Goal: Information Seeking & Learning: Learn about a topic

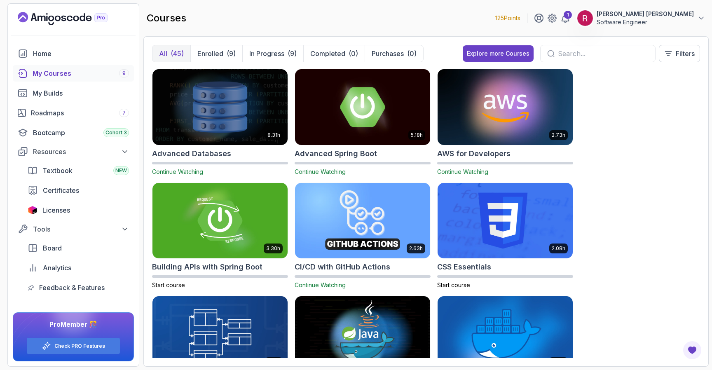
click at [472, 14] on div "courses 125 Points 1 Rajesh Vishaal Muthukrishnan Software Engineer" at bounding box center [425, 18] width 565 height 30
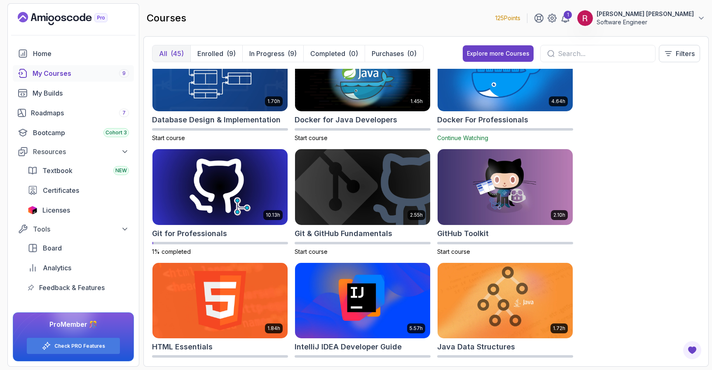
scroll to position [261, 0]
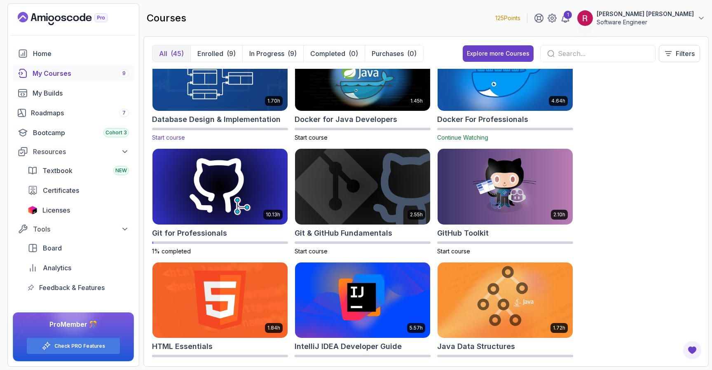
click at [231, 79] on img at bounding box center [220, 73] width 142 height 80
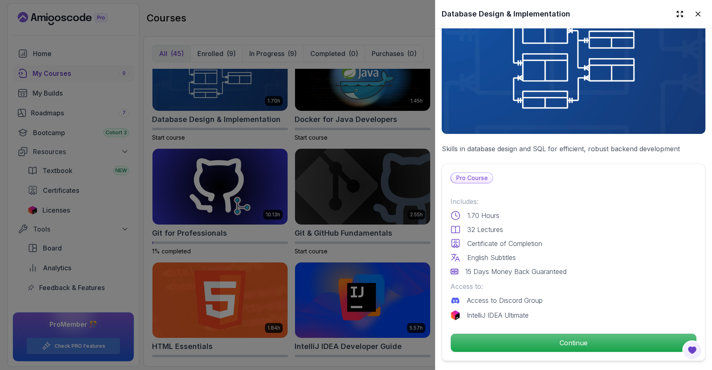
scroll to position [54, 0]
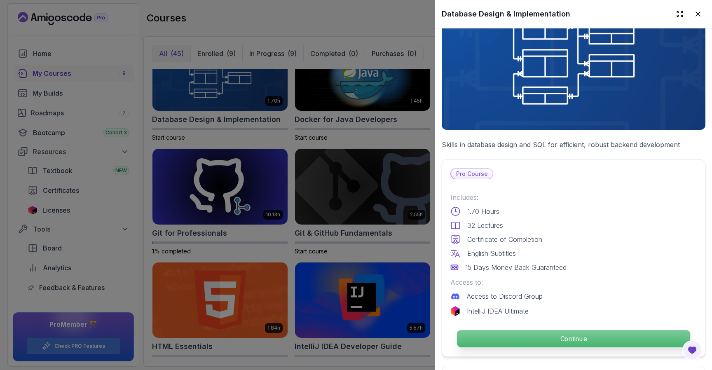
click at [564, 346] on p "Continue" at bounding box center [573, 338] width 233 height 17
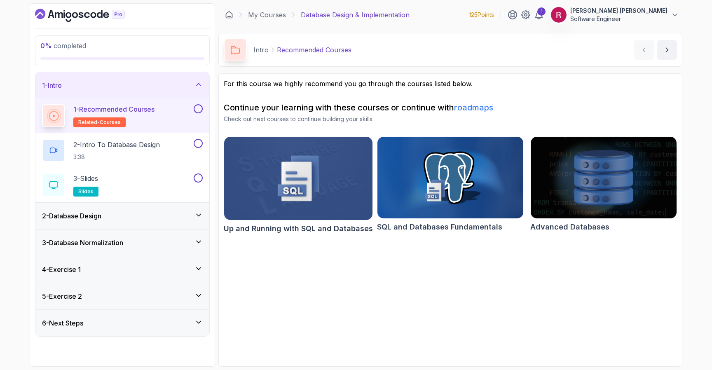
click at [123, 217] on div "2 - Database Design" at bounding box center [122, 216] width 161 height 10
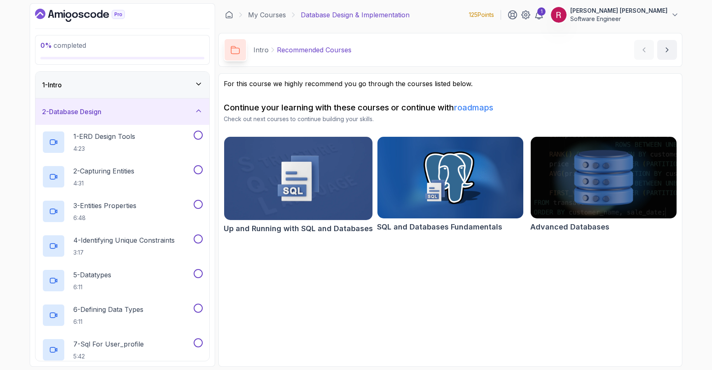
click at [130, 104] on div "2 - Database Design" at bounding box center [122, 112] width 174 height 26
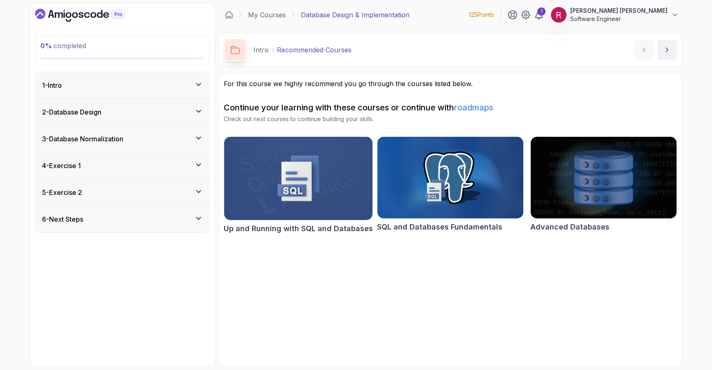
click at [113, 146] on div "3 - Database Normalization" at bounding box center [122, 139] width 174 height 26
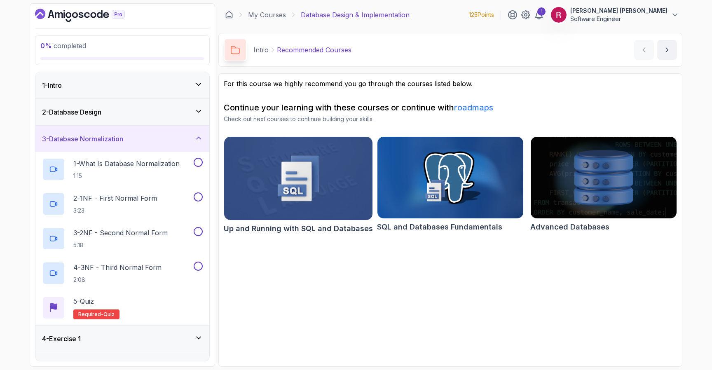
click at [122, 134] on h3 "3 - Database Normalization" at bounding box center [82, 139] width 81 height 10
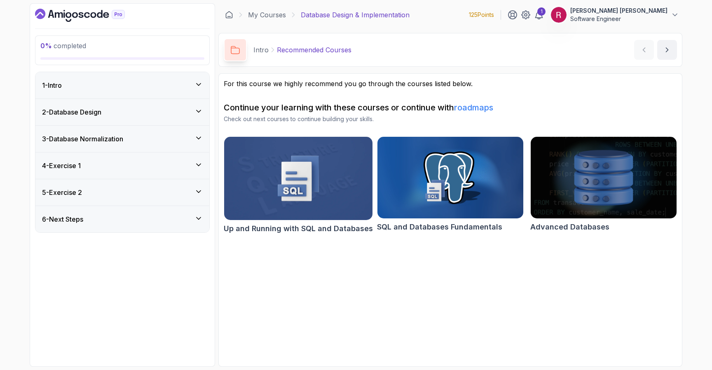
click at [110, 169] on div "4 - Exercise 1" at bounding box center [122, 166] width 161 height 10
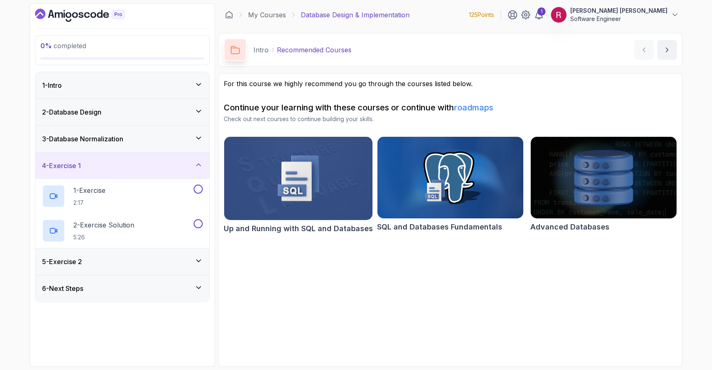
click at [110, 169] on div "4 - Exercise 1" at bounding box center [122, 166] width 161 height 10
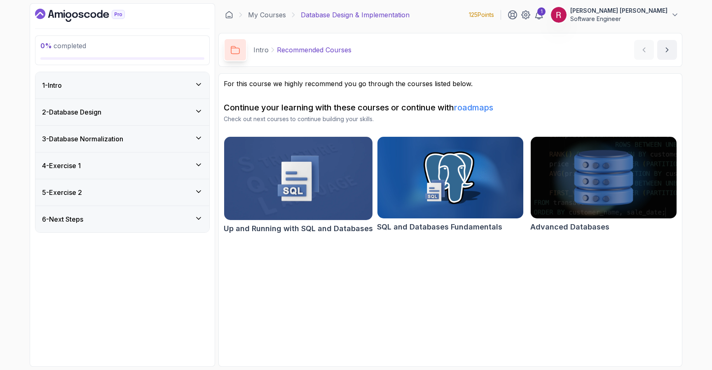
click at [106, 192] on div "5 - Exercise 2" at bounding box center [122, 193] width 161 height 10
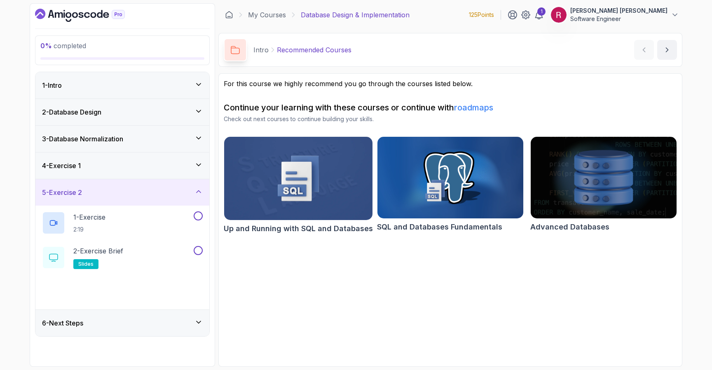
click at [106, 192] on div "5 - Exercise 2" at bounding box center [122, 193] width 161 height 10
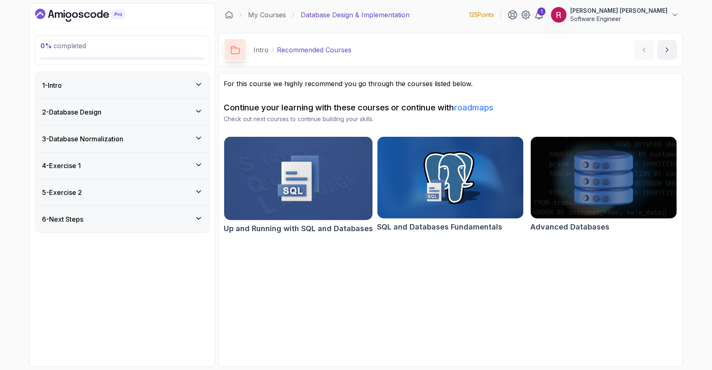
click at [100, 224] on div "6 - Next Steps" at bounding box center [122, 219] width 161 height 10
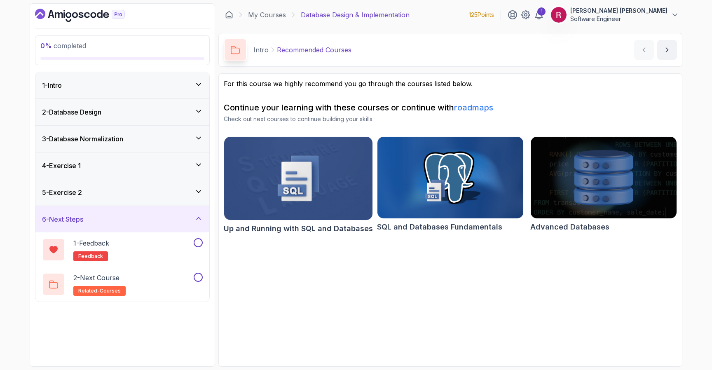
click at [100, 224] on div "6 - Next Steps" at bounding box center [122, 219] width 161 height 10
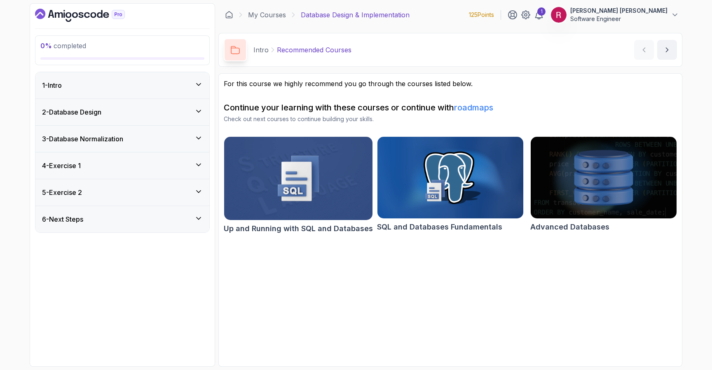
click at [107, 103] on div "2 - Database Design" at bounding box center [122, 112] width 174 height 26
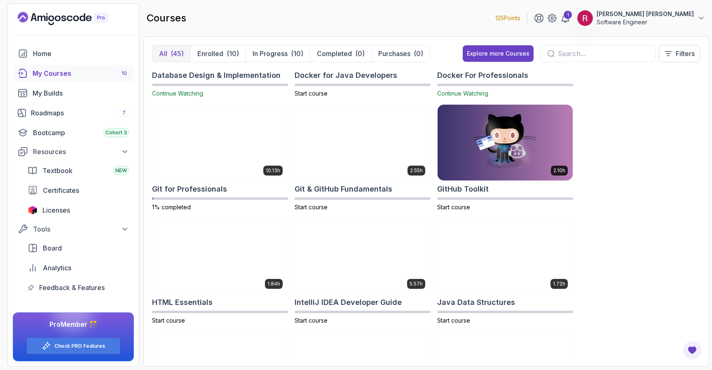
scroll to position [307, 0]
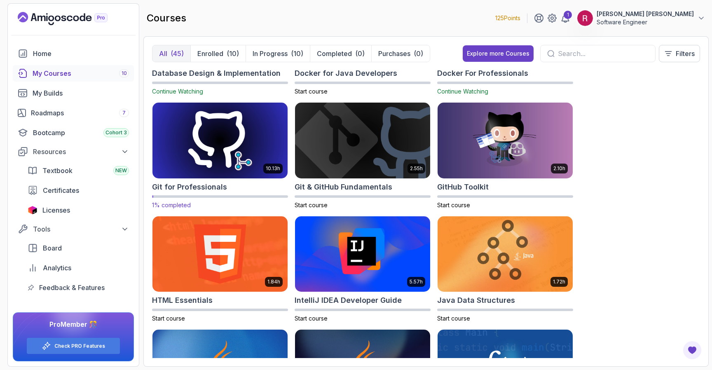
click at [243, 164] on img at bounding box center [220, 141] width 142 height 80
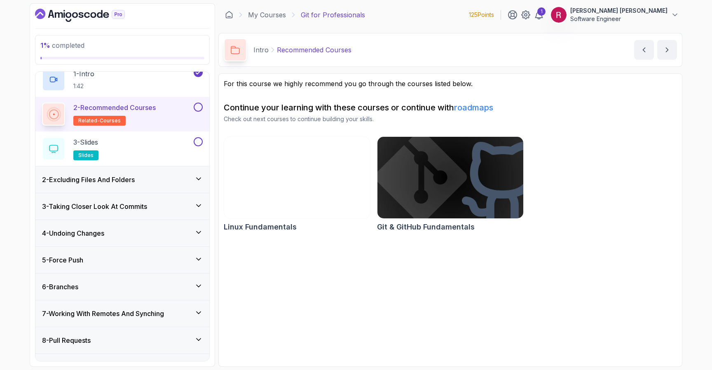
scroll to position [68, 0]
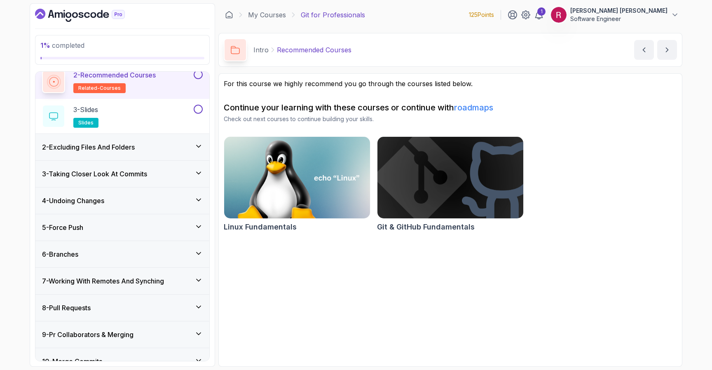
click at [121, 145] on h3 "2 - Excluding Files And Folders" at bounding box center [88, 147] width 93 height 10
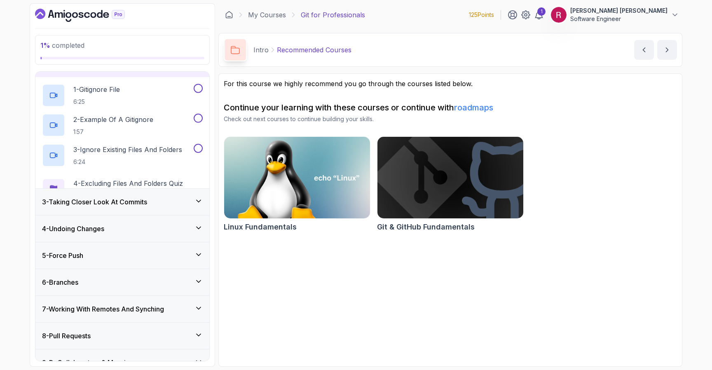
scroll to position [34, 0]
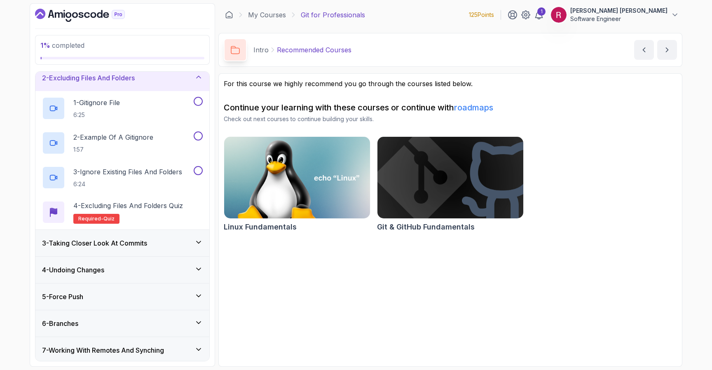
click at [132, 82] on h3 "2 - Excluding Files And Folders" at bounding box center [88, 78] width 93 height 10
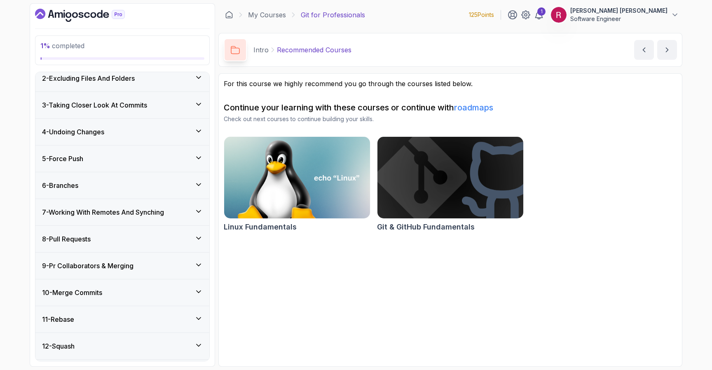
click at [125, 109] on h3 "3 - Taking Closer Look At Commits" at bounding box center [94, 105] width 105 height 10
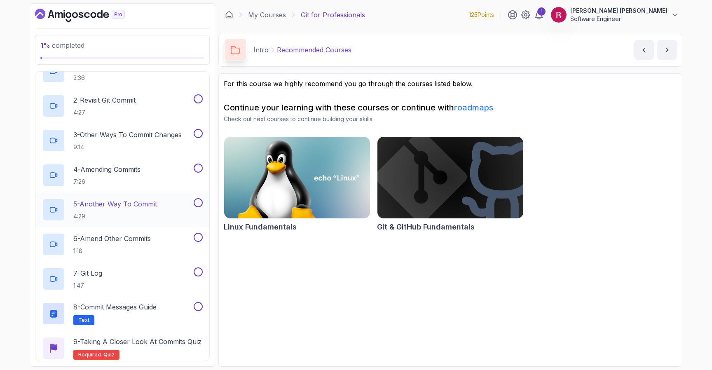
scroll to position [0, 0]
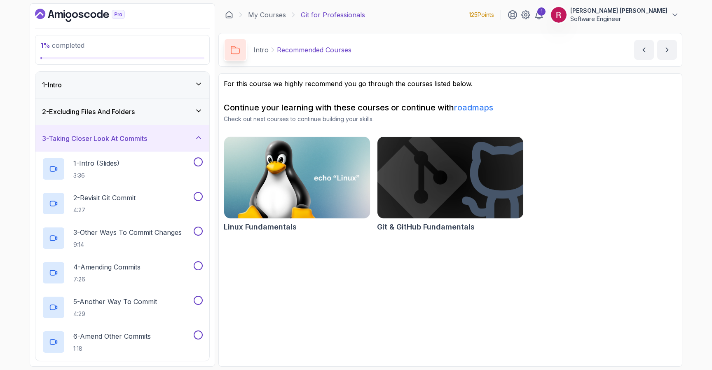
click at [123, 143] on h3 "3 - Taking Closer Look At Commits" at bounding box center [94, 139] width 105 height 10
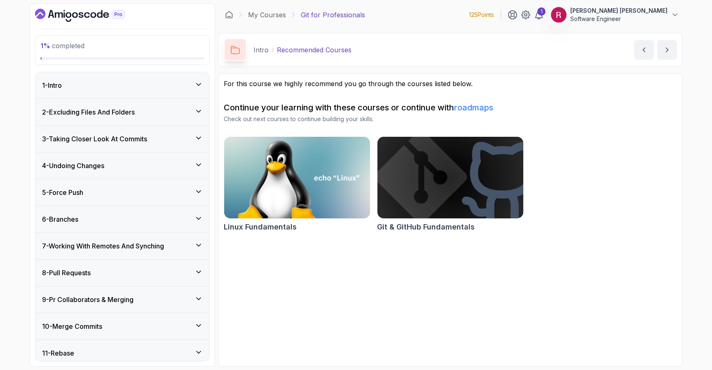
click at [116, 165] on div "4 - Undoing Changes" at bounding box center [122, 166] width 161 height 10
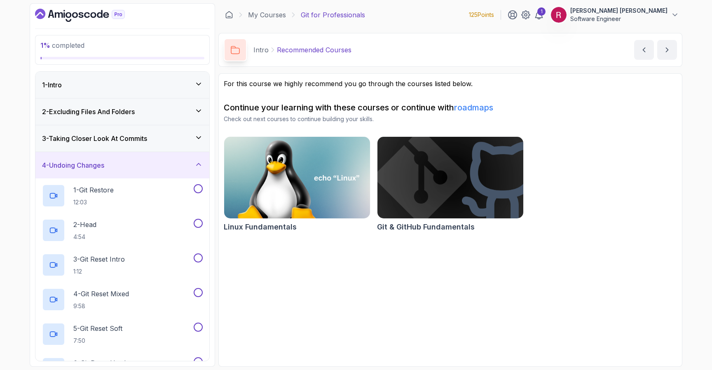
click at [116, 165] on div "4 - Undoing Changes" at bounding box center [122, 165] width 161 height 10
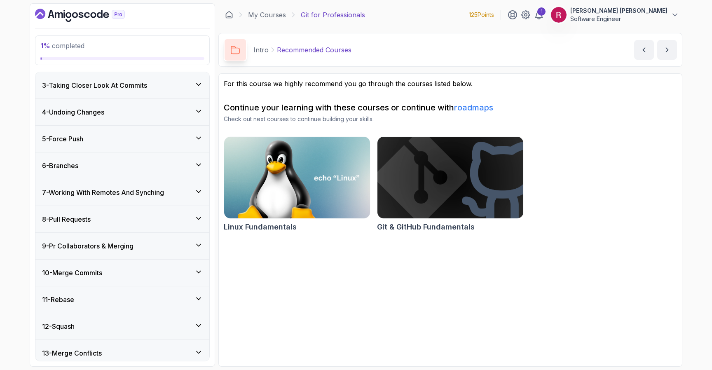
scroll to position [55, 0]
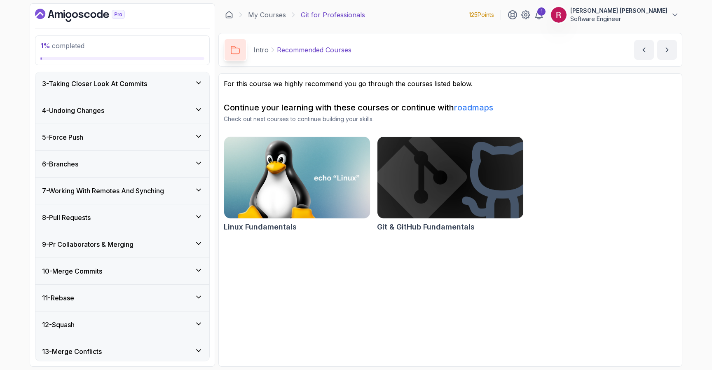
click at [116, 131] on div "5 - Force Push" at bounding box center [122, 137] width 174 height 26
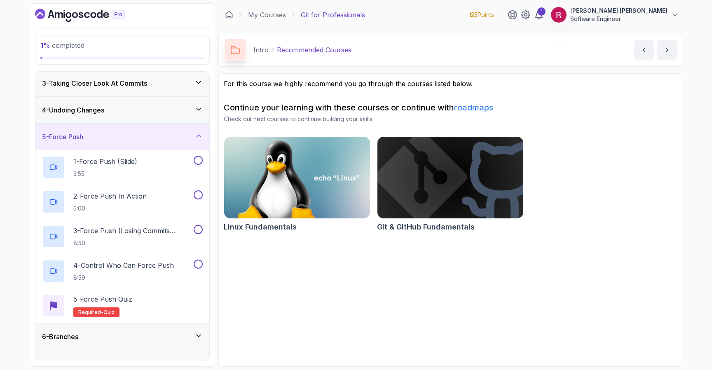
click at [116, 131] on div "5 - Force Push" at bounding box center [122, 137] width 174 height 26
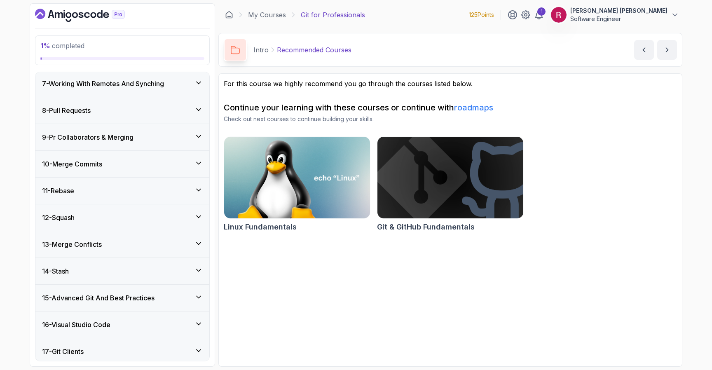
scroll to position [164, 0]
click at [112, 195] on div "11 - Rebase" at bounding box center [122, 189] width 174 height 26
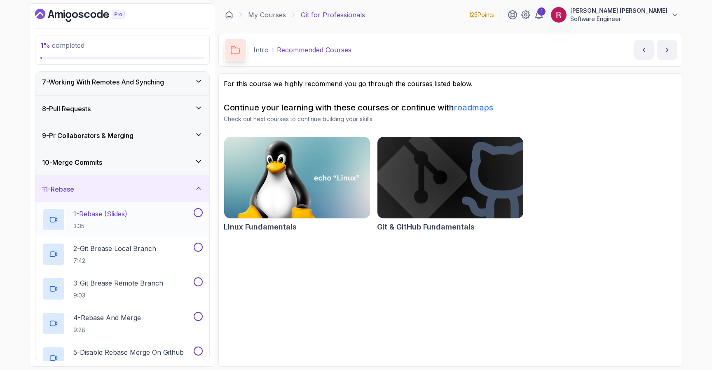
click at [112, 234] on div "1 - Rebase (Slides) 3:35" at bounding box center [122, 219] width 174 height 35
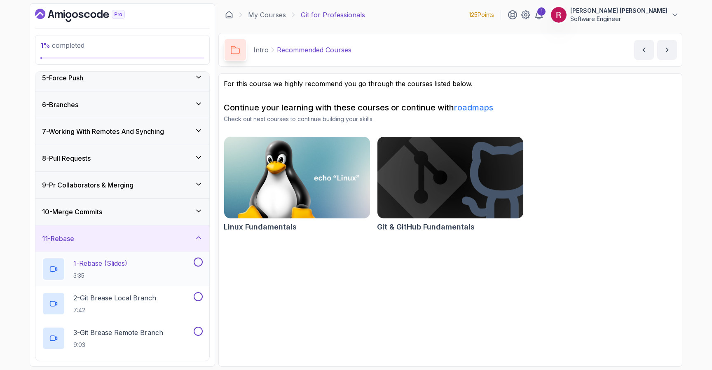
scroll to position [49, 0]
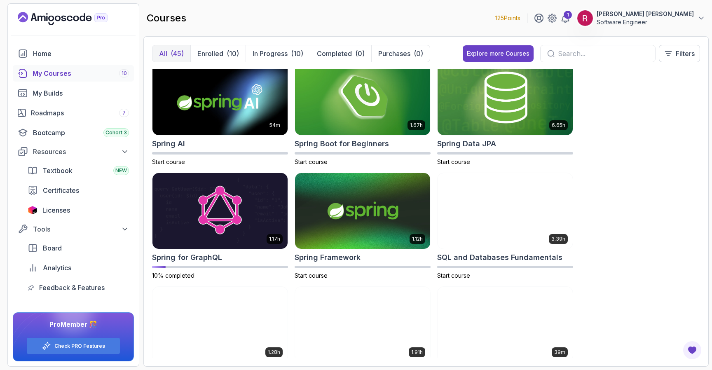
scroll to position [1418, 0]
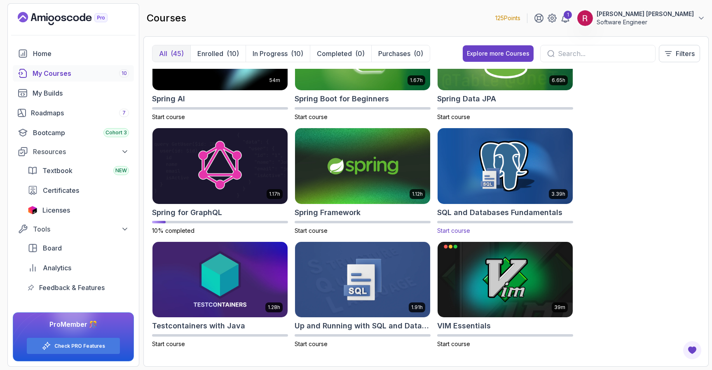
click at [471, 181] on img at bounding box center [505, 167] width 142 height 80
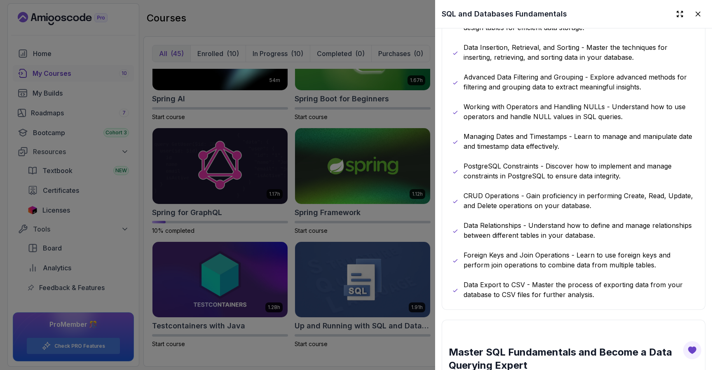
scroll to position [529, 0]
click at [697, 12] on icon at bounding box center [698, 14] width 8 height 8
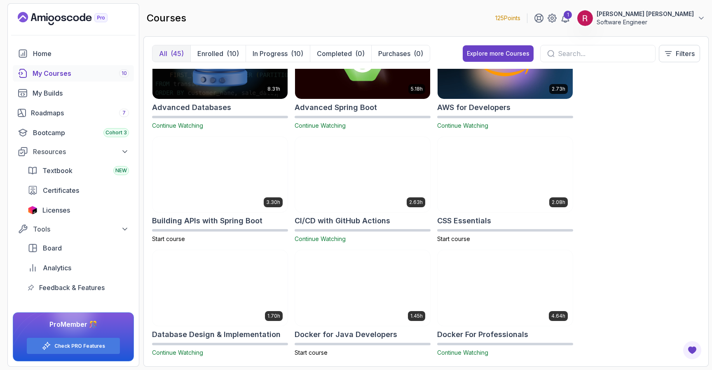
scroll to position [0, 0]
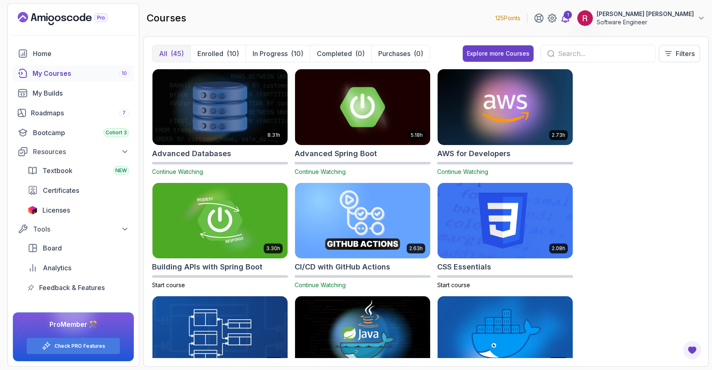
click at [572, 17] on div "1" at bounding box center [568, 15] width 8 height 8
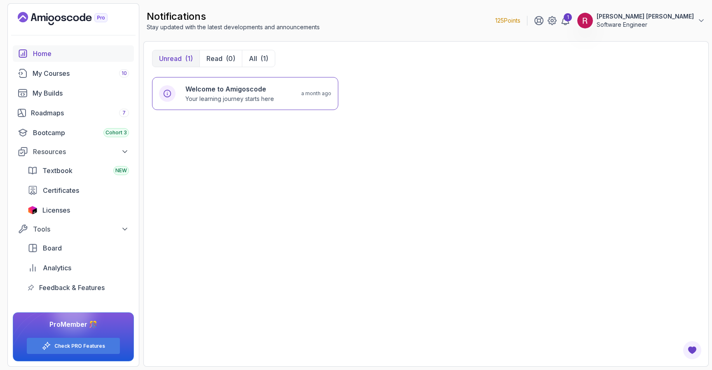
click at [54, 54] on div "Home" at bounding box center [81, 54] width 96 height 10
